Goal: Find specific page/section: Find specific page/section

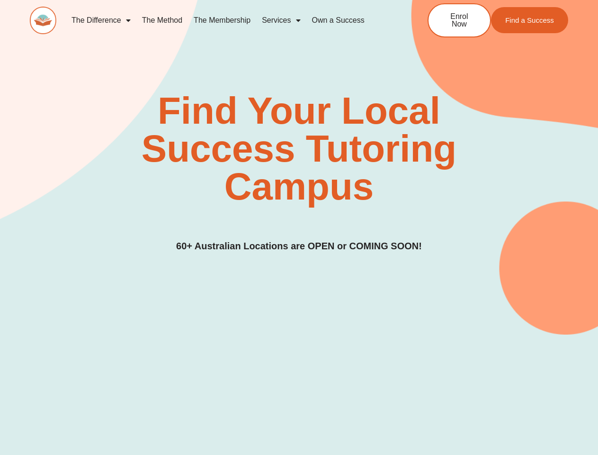
click at [299, 227] on div "Find Your Local Success Tutoring Campus 60+ Australian Locations are OPEN or CO…" at bounding box center [299, 172] width 538 height 161
click at [281, 20] on link "Services" at bounding box center [281, 20] width 50 height 22
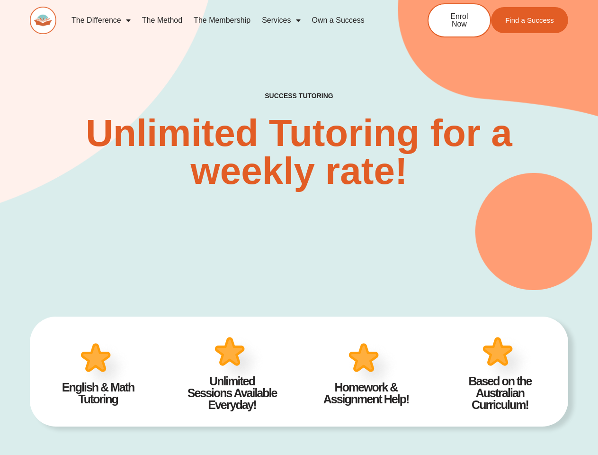
click at [299, 227] on div "SUCCESS TUTORING​ Unlimited Tutoring for a weekly rate!" at bounding box center [299, 126] width 538 height 327
click at [281, 20] on link "Services" at bounding box center [281, 20] width 50 height 22
